Goal: Task Accomplishment & Management: Manage account settings

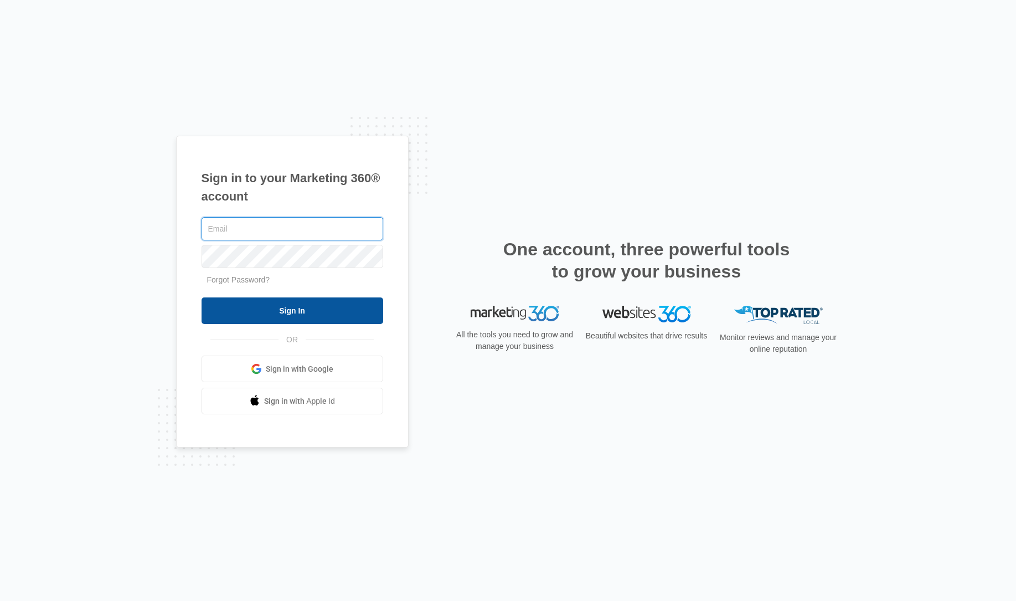
type input "[EMAIL_ADDRESS][PERSON_NAME][DOMAIN_NAME]"
drag, startPoint x: 301, startPoint y: 300, endPoint x: 296, endPoint y: 304, distance: 7.1
click at [301, 301] on input "Sign In" at bounding box center [293, 310] width 182 height 27
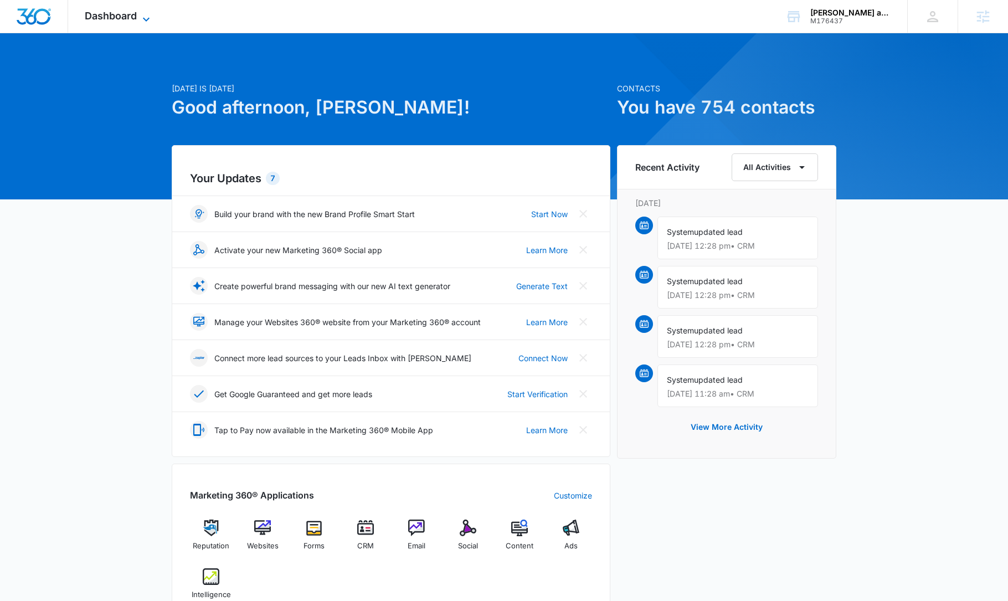
click at [126, 17] on span "Dashboard" at bounding box center [111, 16] width 52 height 12
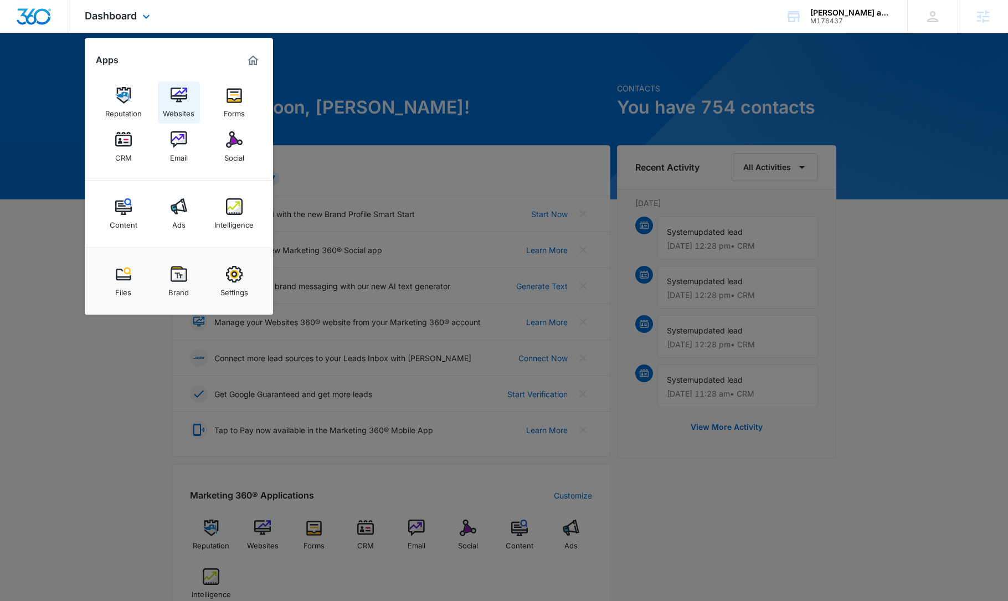
click at [179, 95] on img at bounding box center [179, 95] width 17 height 17
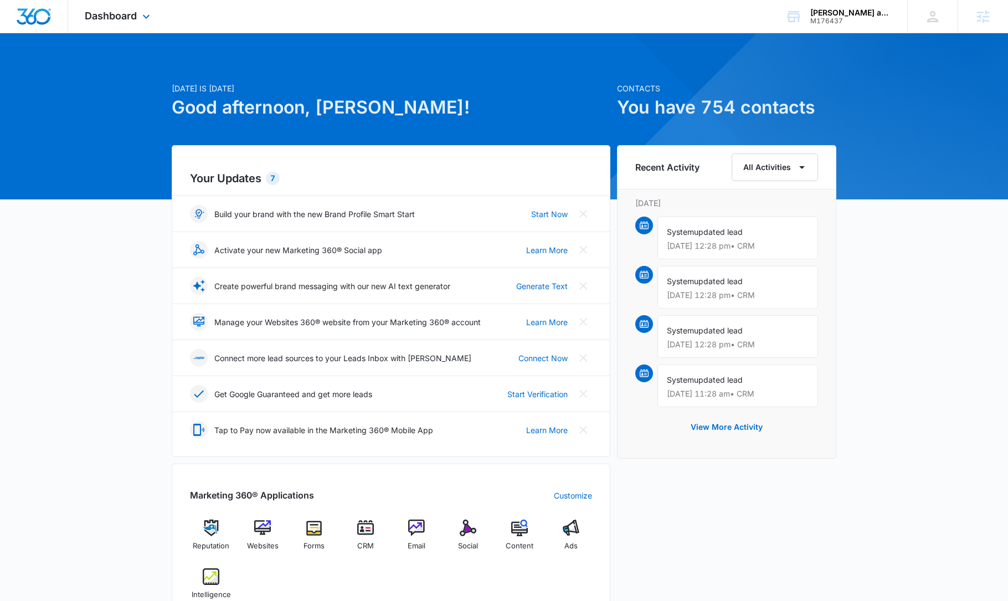
click at [106, 7] on div "Dashboard Apps Reputation Websites Forms CRM Email Social Content Ads Intellige…" at bounding box center [118, 16] width 101 height 33
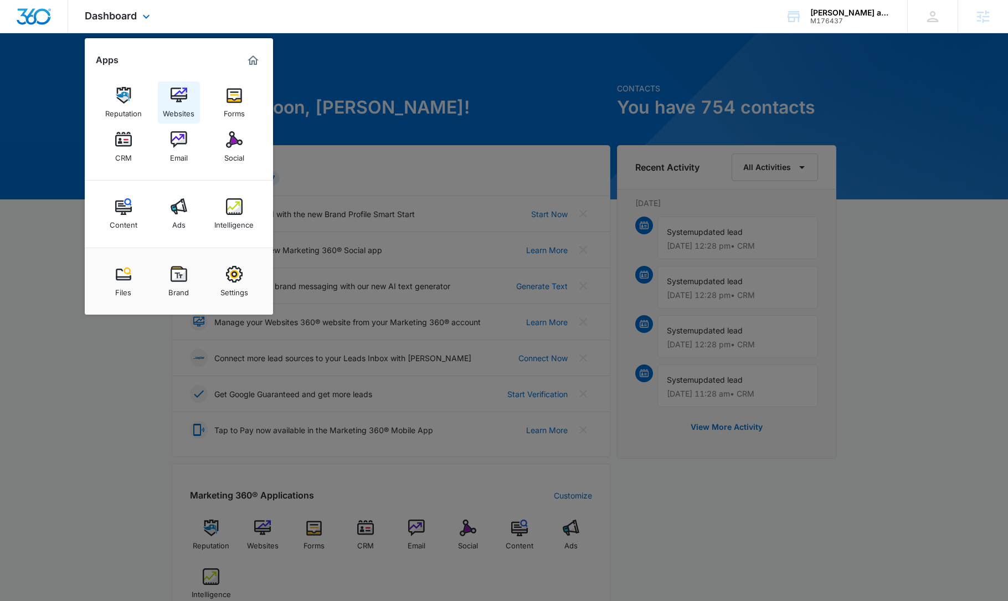
click at [180, 97] on img at bounding box center [179, 95] width 17 height 17
